Goal: Task Accomplishment & Management: Manage account settings

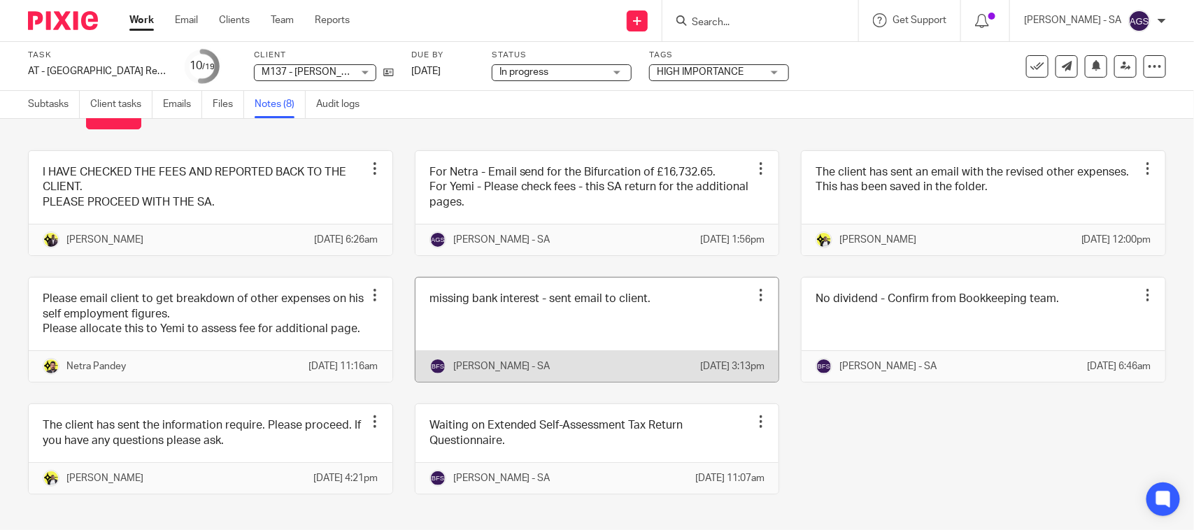
scroll to position [21, 0]
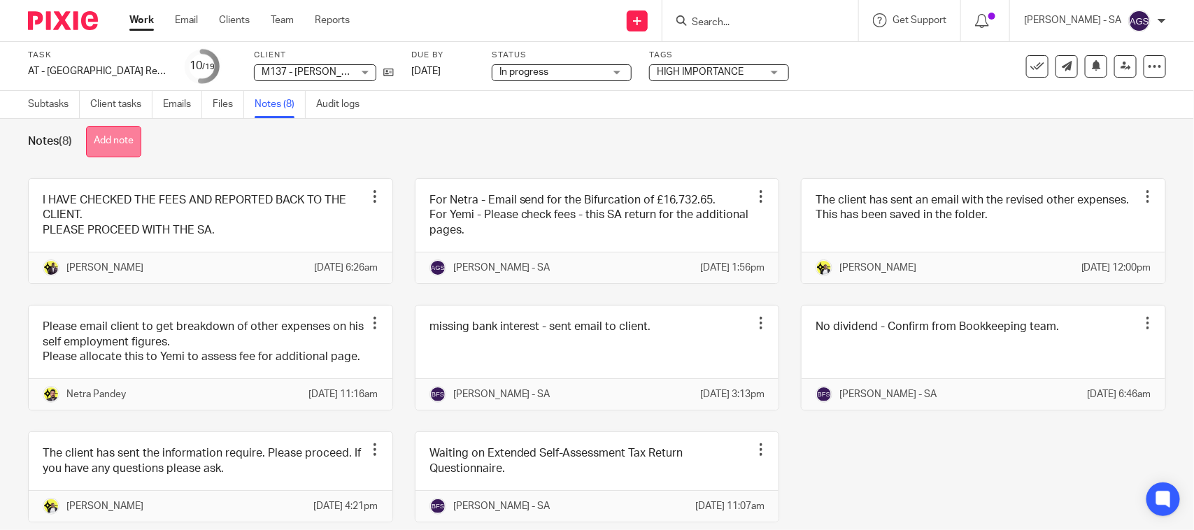
click at [106, 148] on button "Add note" at bounding box center [113, 141] width 55 height 31
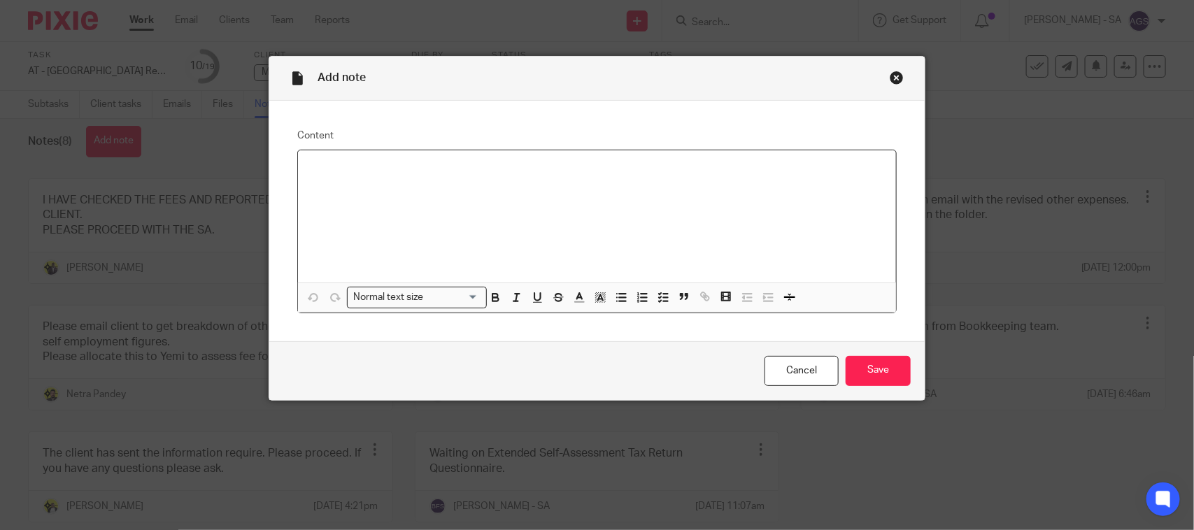
click at [309, 168] on p at bounding box center [597, 169] width 576 height 14
click at [880, 378] on input "Save" at bounding box center [878, 371] width 65 height 30
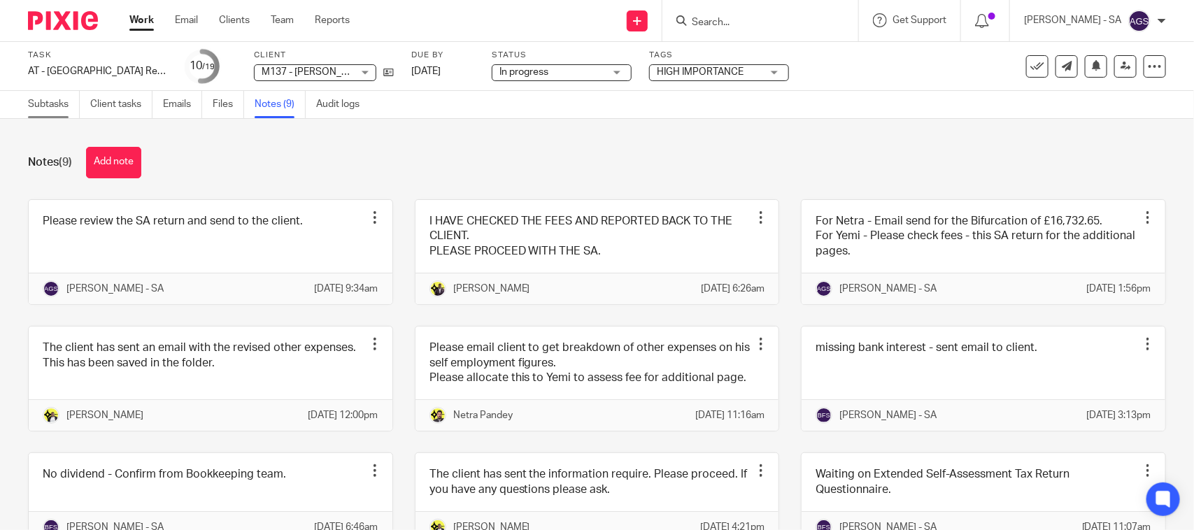
click at [42, 102] on link "Subtasks" at bounding box center [54, 104] width 52 height 27
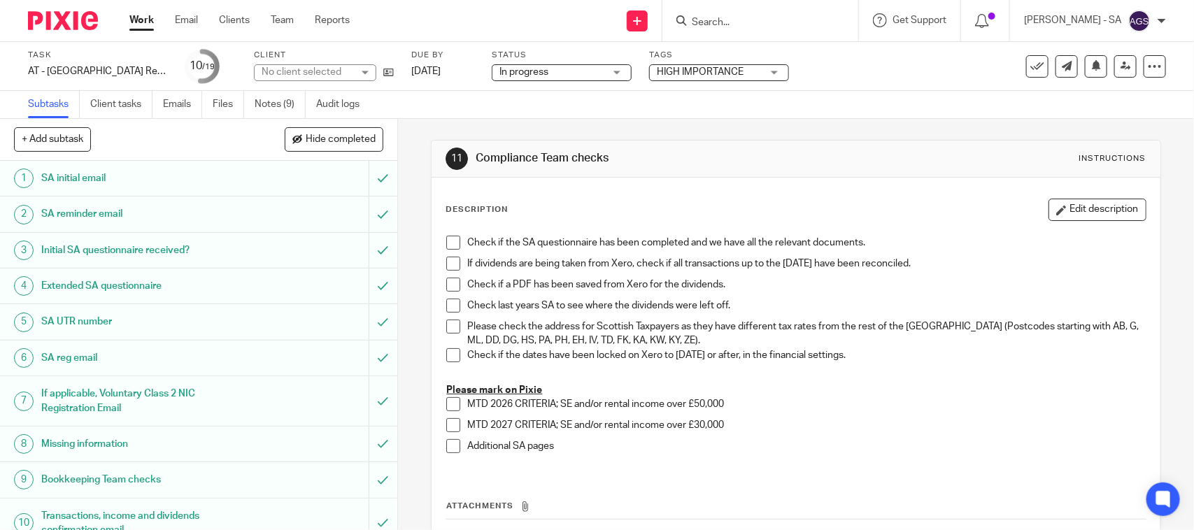
scroll to position [350, 0]
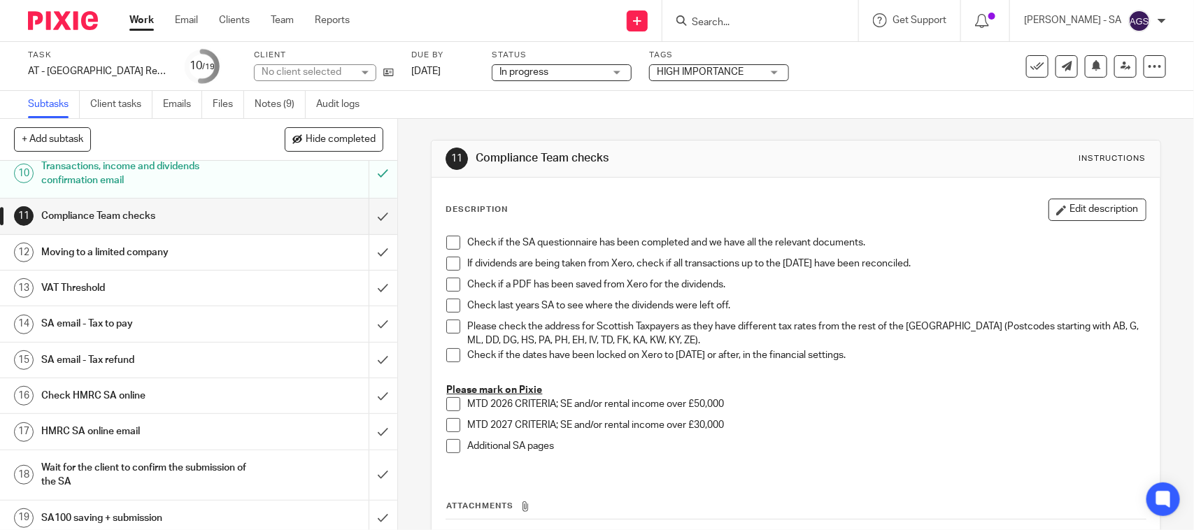
click at [130, 327] on h1 "SA email - Tax to pay" at bounding box center [145, 323] width 209 height 21
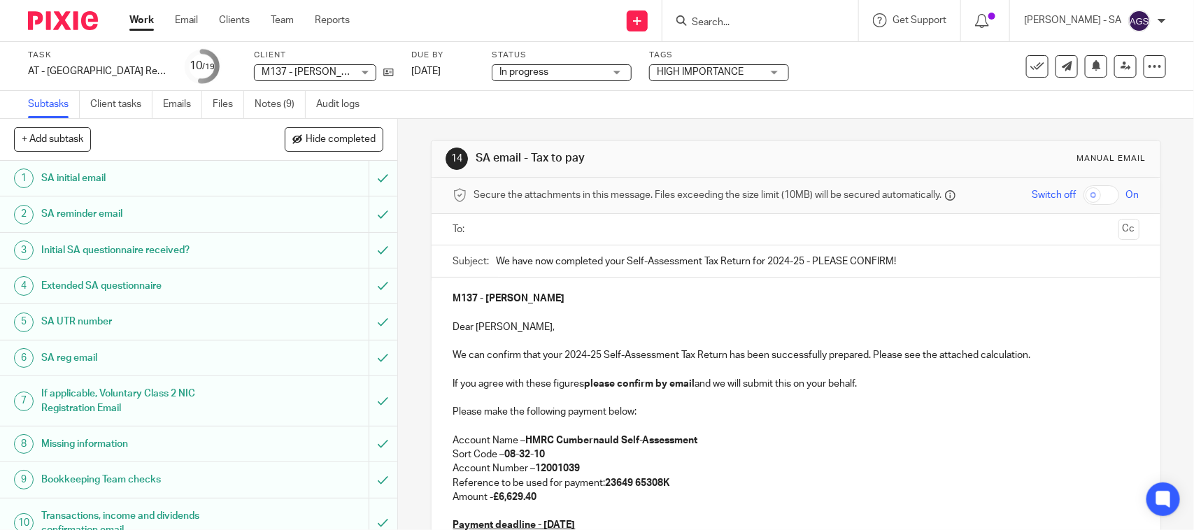
click at [116, 322] on h1 "SA UTR number" at bounding box center [145, 321] width 209 height 21
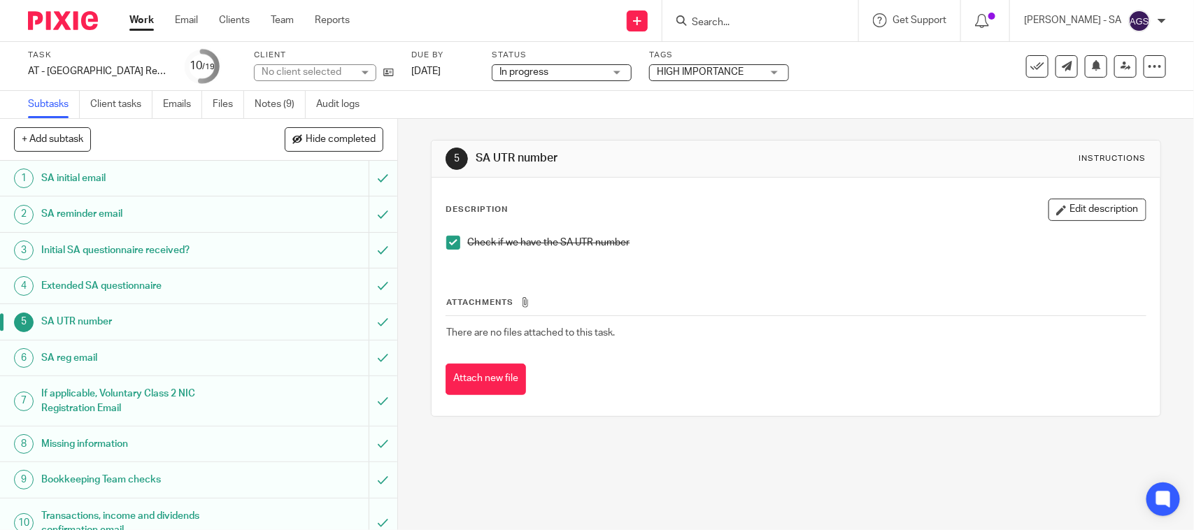
scroll to position [87, 0]
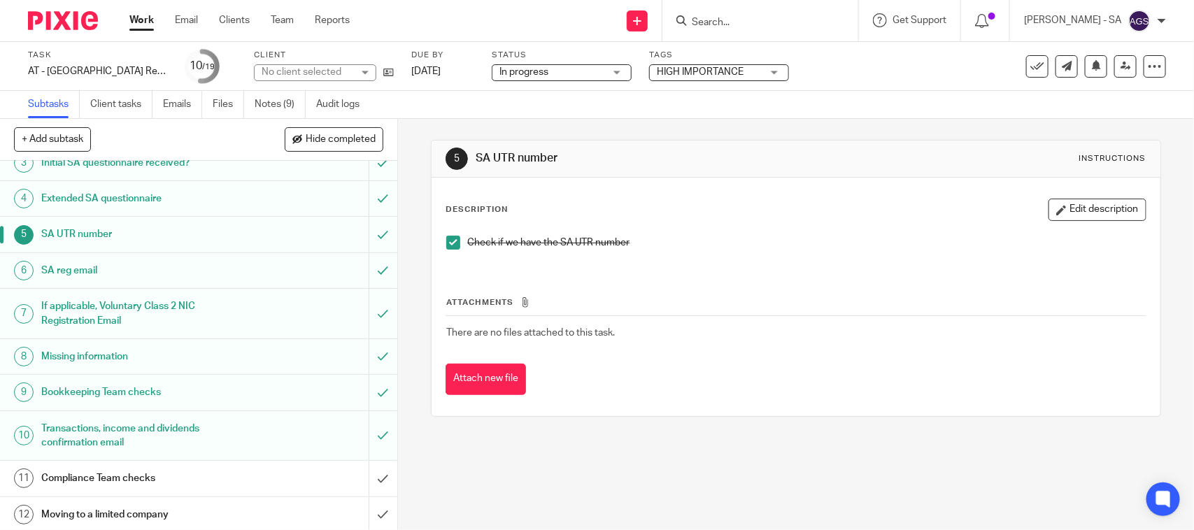
click at [111, 355] on h1 "Missing information" at bounding box center [145, 356] width 209 height 21
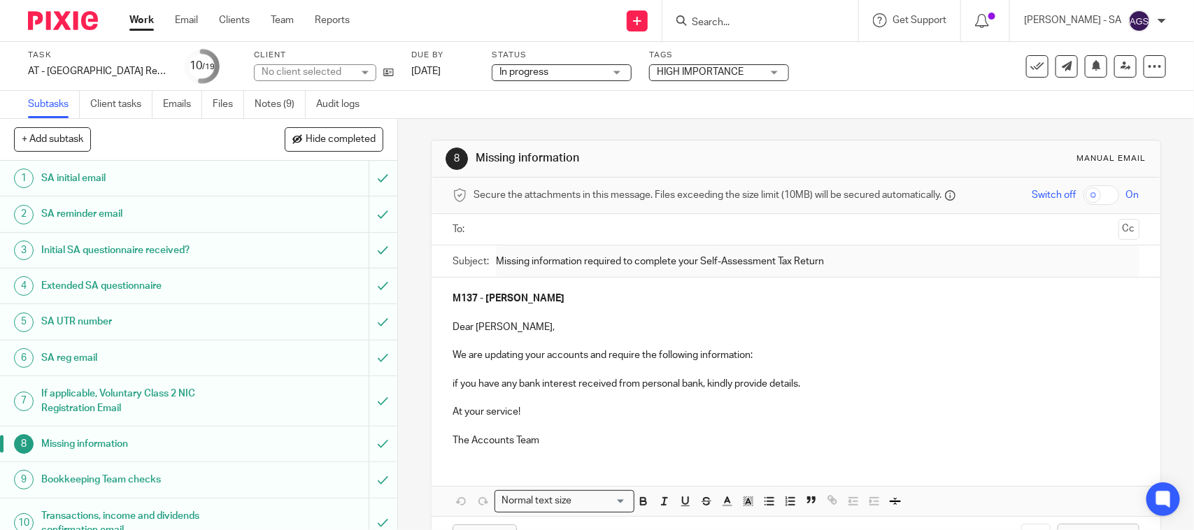
scroll to position [175, 0]
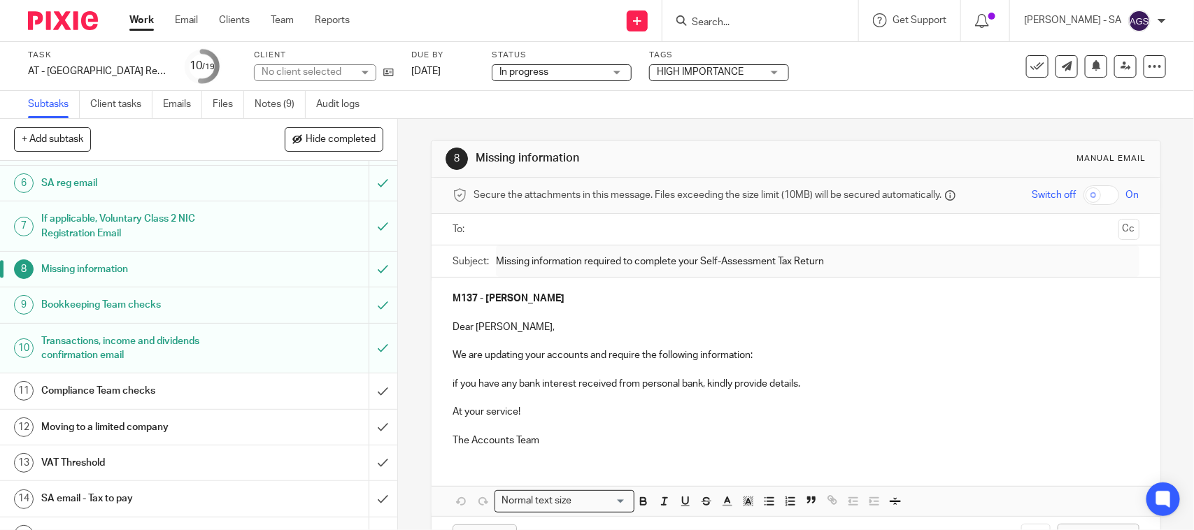
click at [107, 309] on h1 "Bookkeeping Team checks" at bounding box center [145, 304] width 209 height 21
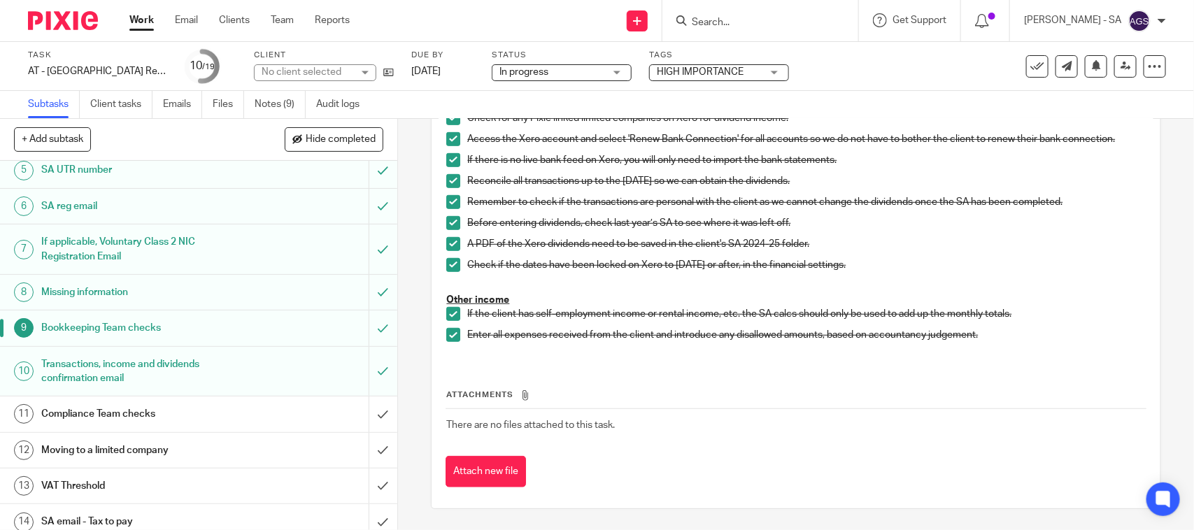
scroll to position [175, 0]
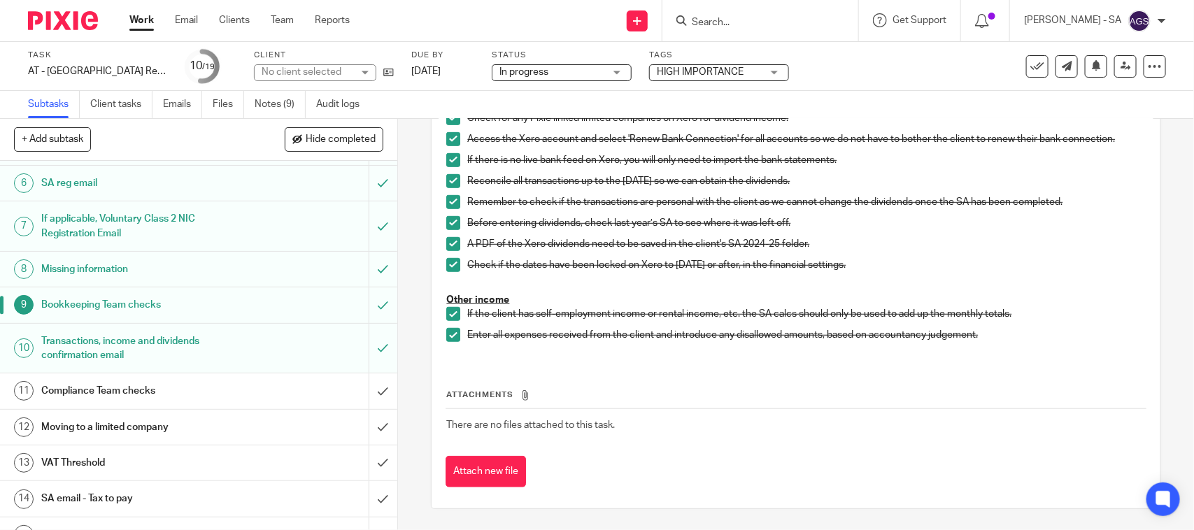
click at [96, 493] on h1 "SA email - Tax to pay" at bounding box center [145, 498] width 209 height 21
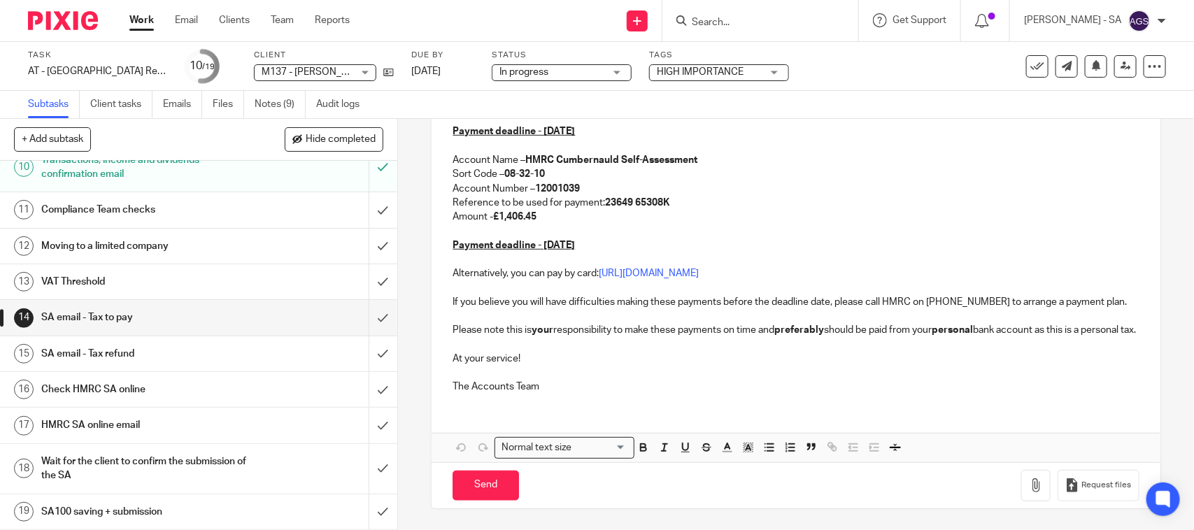
scroll to position [359, 0]
click at [275, 97] on link "Notes (9)" at bounding box center [280, 104] width 51 height 27
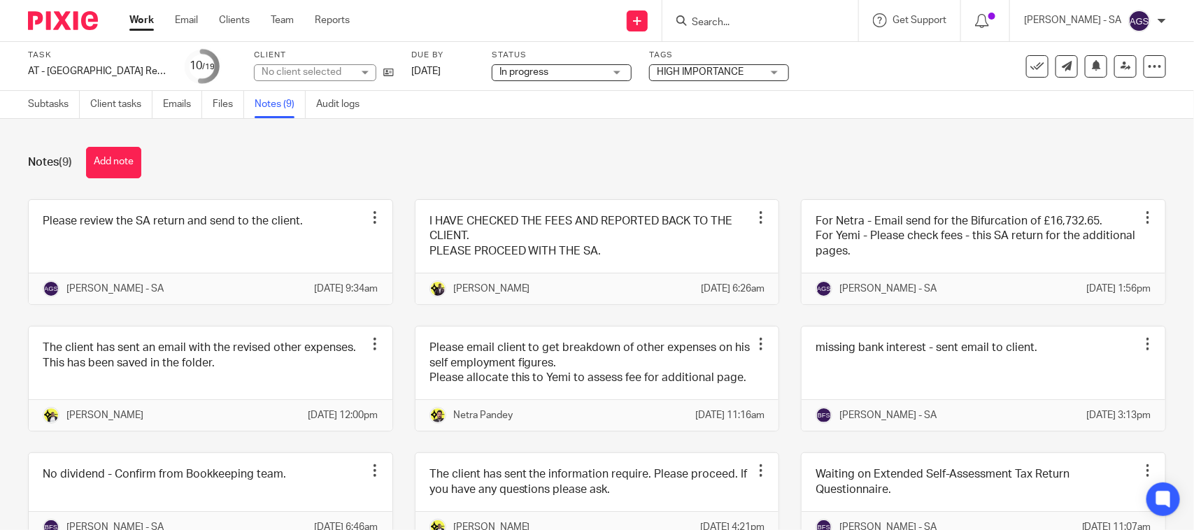
click at [546, 65] on span "In progress" at bounding box center [551, 72] width 105 height 15
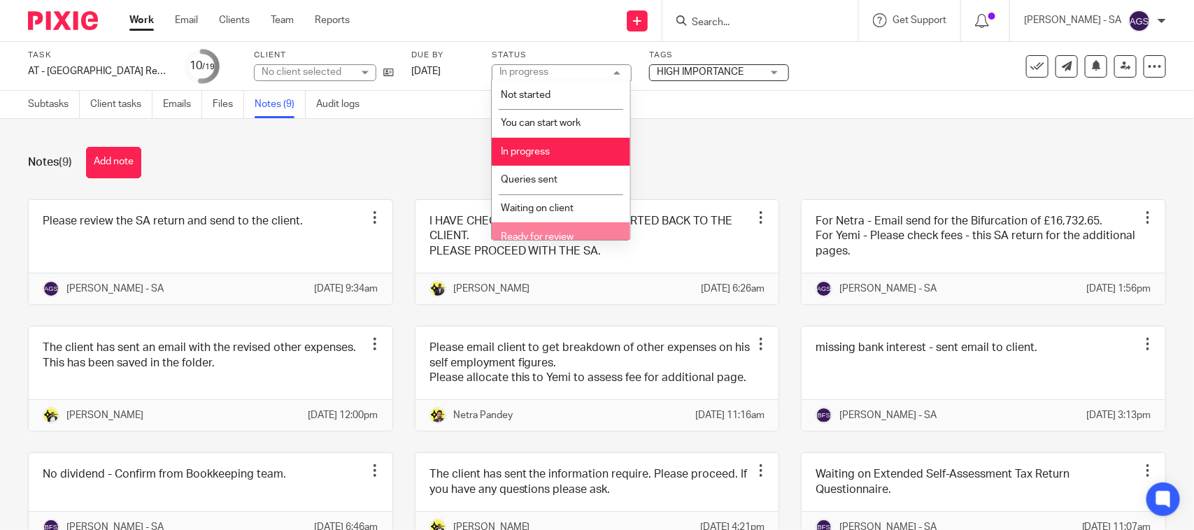
click at [533, 232] on span "Ready for review" at bounding box center [537, 237] width 73 height 10
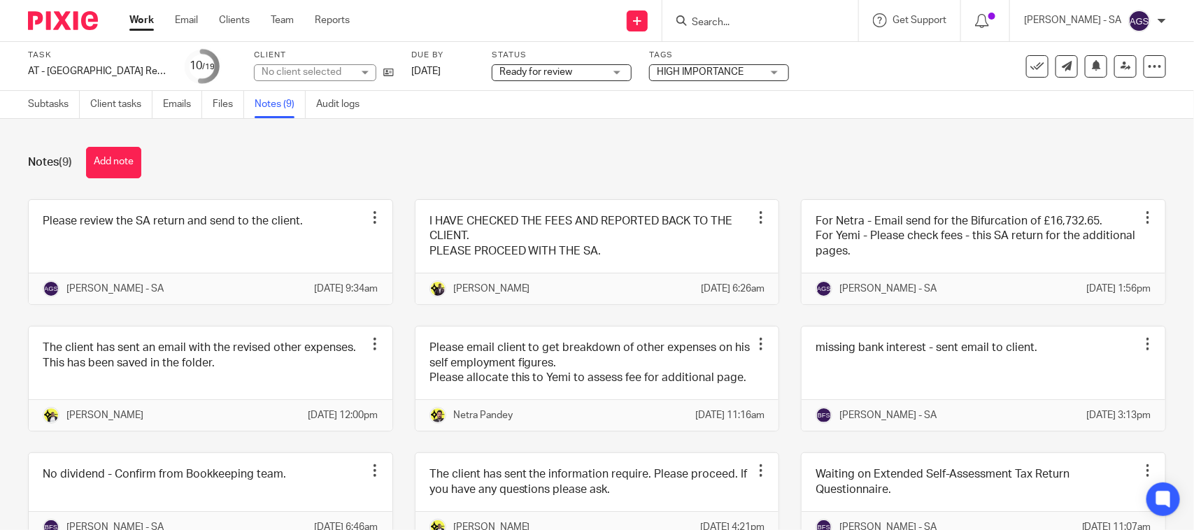
click at [697, 98] on div "Subtasks Client tasks Emails Files Notes (9) Audit logs" at bounding box center [597, 105] width 1194 height 28
click at [1121, 66] on icon at bounding box center [1126, 66] width 10 height 10
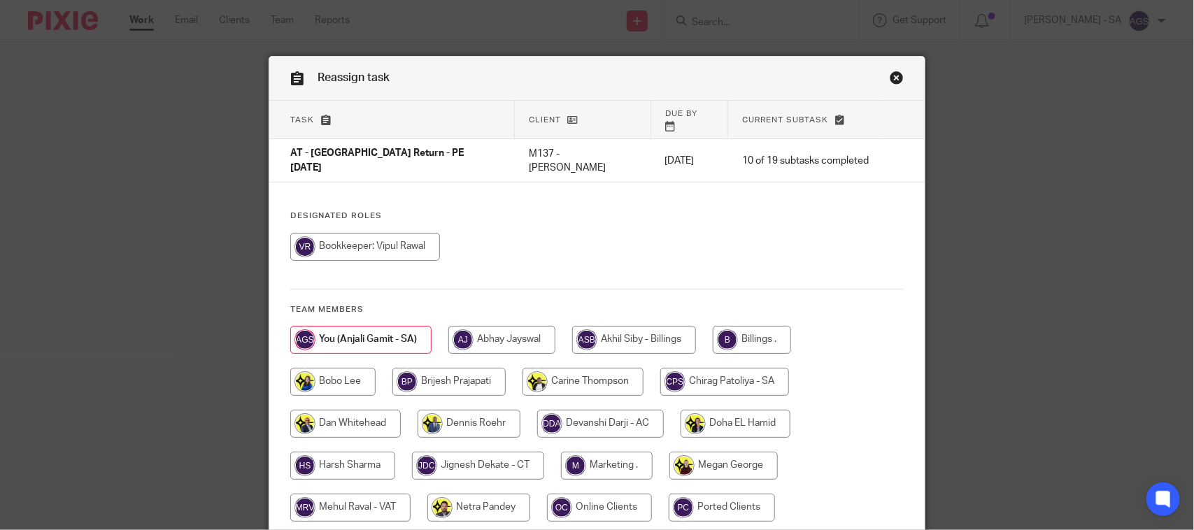
scroll to position [87, 0]
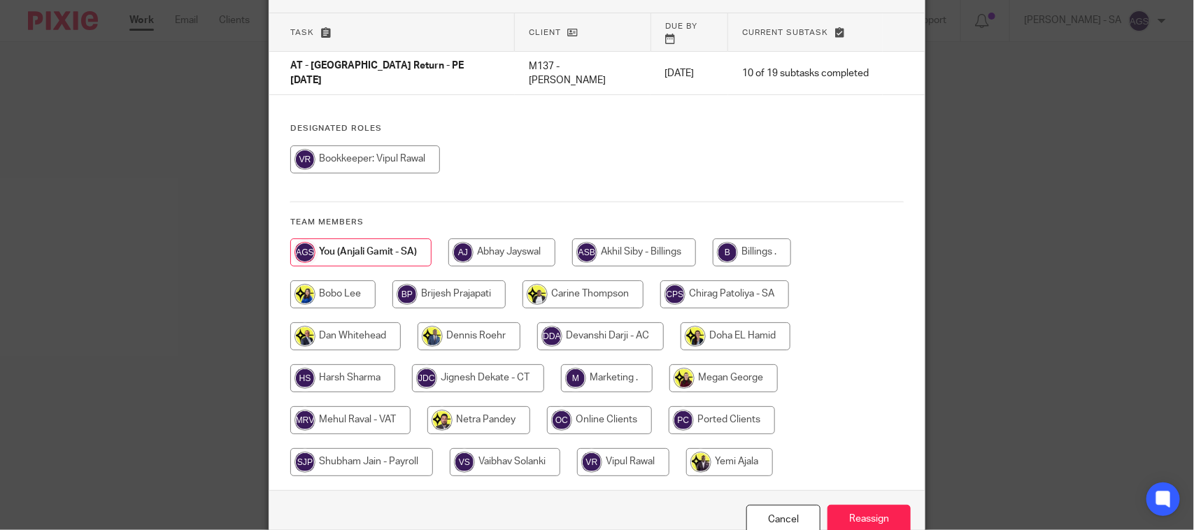
click at [479, 406] on input "radio" at bounding box center [478, 420] width 103 height 28
radio input "true"
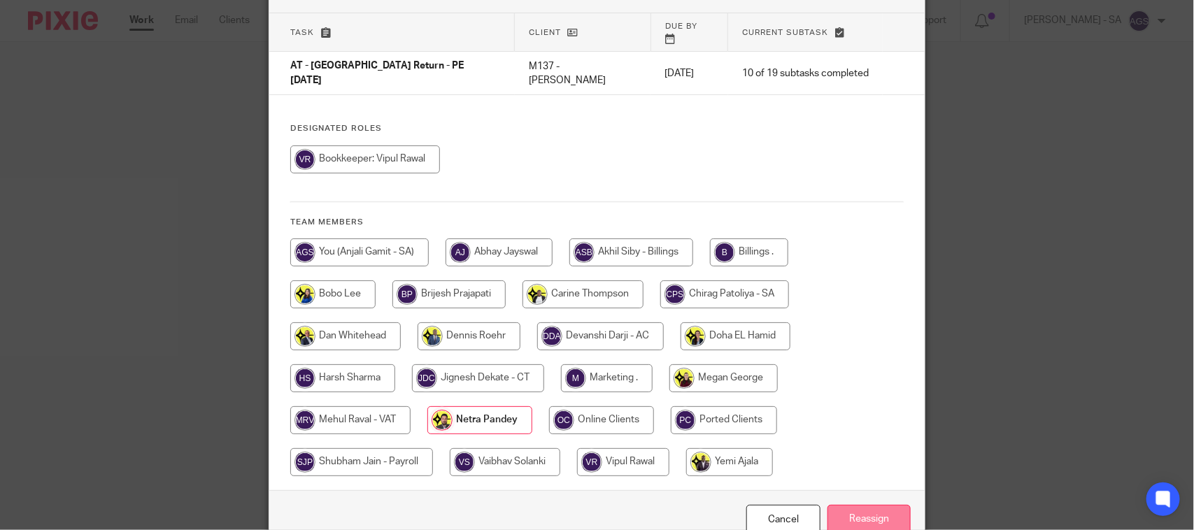
click at [879, 505] on input "Reassign" at bounding box center [869, 520] width 83 height 30
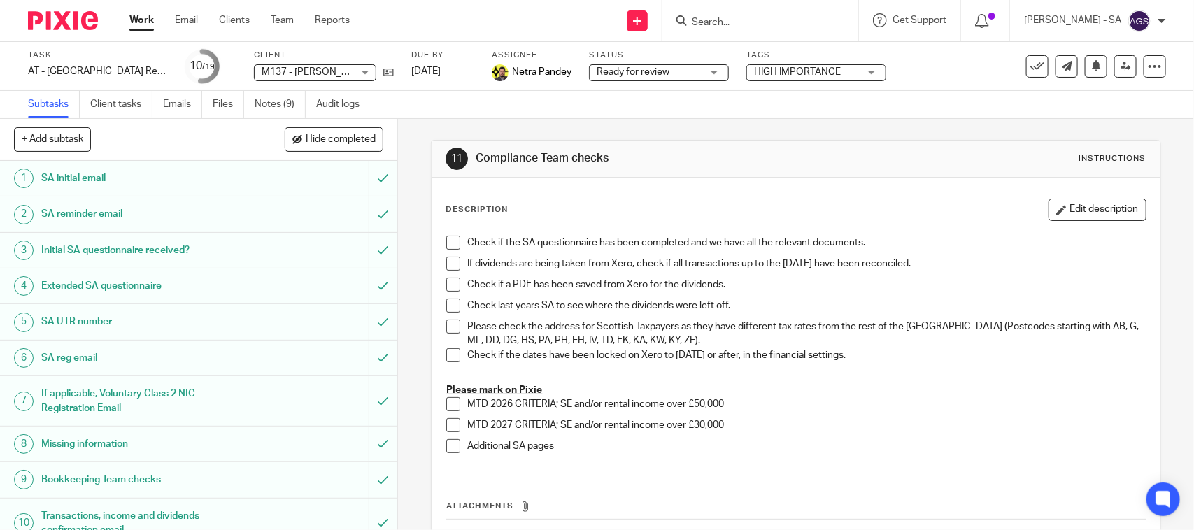
click at [904, 99] on div "Subtasks Client tasks Emails Files Notes (9) Audit logs" at bounding box center [597, 105] width 1194 height 28
click at [277, 110] on link "Notes (9)" at bounding box center [280, 104] width 51 height 27
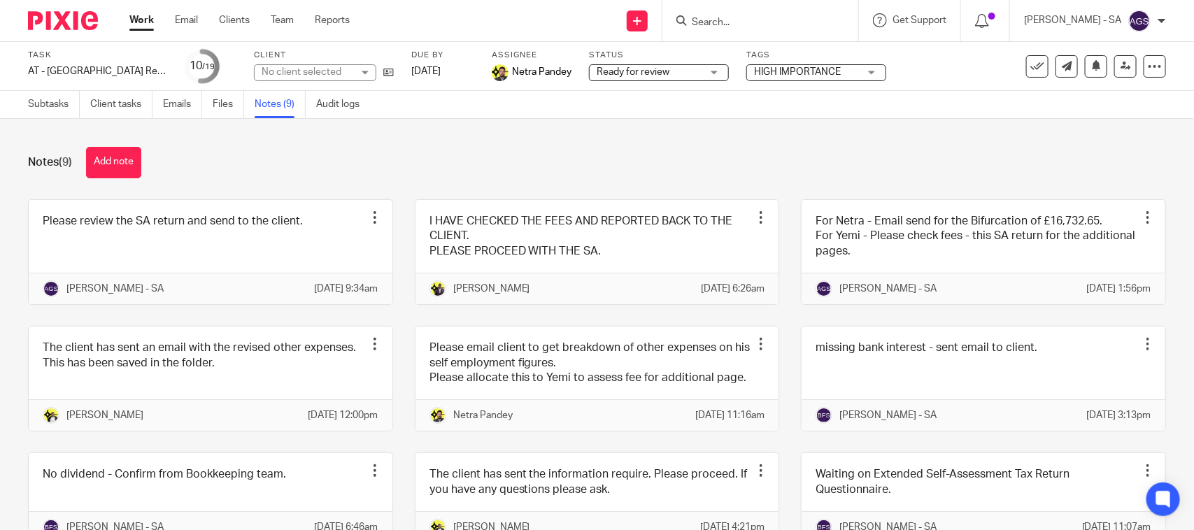
click at [442, 148] on div "Notes (9) Add note" at bounding box center [597, 162] width 1138 height 31
click at [267, 21] on ul "Work Email Clients Team Reports" at bounding box center [249, 20] width 241 height 14
click at [278, 22] on link "Team" at bounding box center [282, 20] width 23 height 14
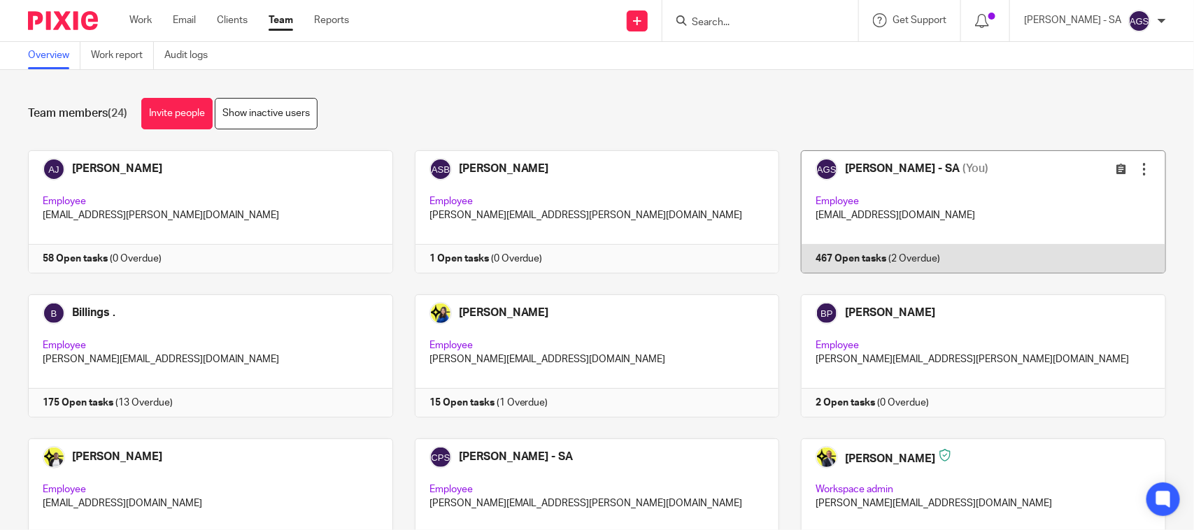
click at [869, 211] on link at bounding box center [972, 211] width 387 height 123
